Goal: Information Seeking & Learning: Check status

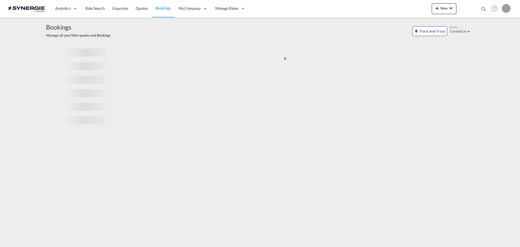
click at [484, 9] on md-icon "icon-magnify" at bounding box center [484, 9] width 6 height 6
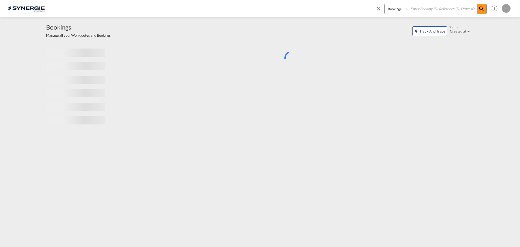
click at [402, 10] on select "Bookings Quotes Enquiries" at bounding box center [397, 9] width 26 height 10
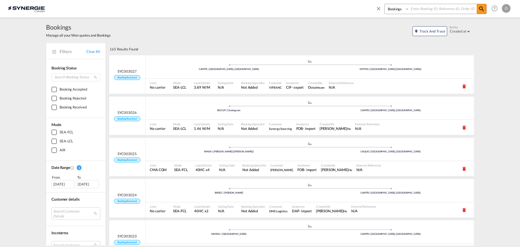
select select "Quotes"
click at [384, 4] on select "Bookings Quotes Enquiries" at bounding box center [397, 9] width 26 height 10
click at [420, 7] on input at bounding box center [442, 8] width 67 height 9
paste input "SYC000013927"
type input "SYC000013927"
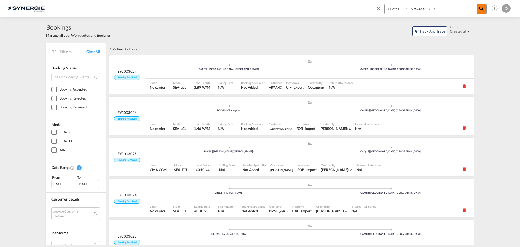
click at [482, 11] on md-icon "icon-magnify" at bounding box center [481, 9] width 6 height 6
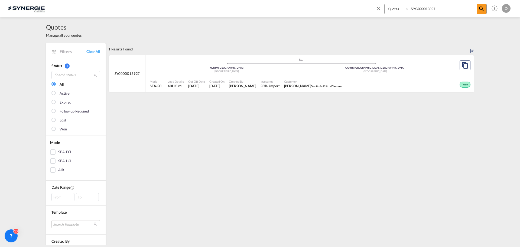
click at [319, 82] on span "Customer" at bounding box center [313, 81] width 58 height 4
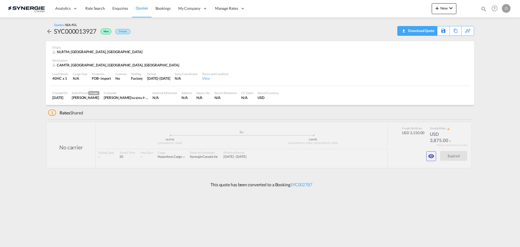
click at [427, 31] on div "Download Quote" at bounding box center [421, 30] width 28 height 9
click at [318, 45] on div "Origin" at bounding box center [259, 47] width 415 height 4
